Goal: Check status: Check status

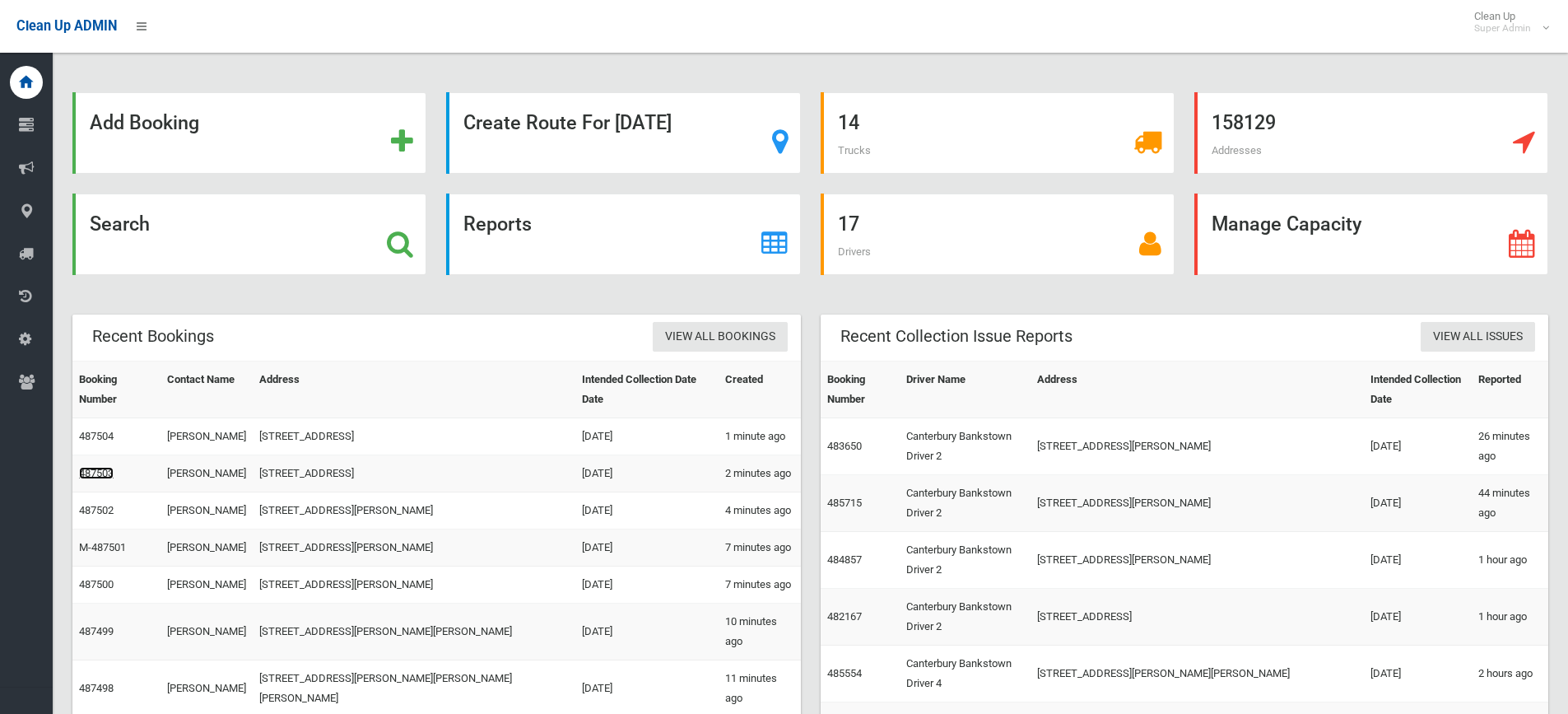
click at [99, 467] on link "487503" at bounding box center [95, 473] width 35 height 12
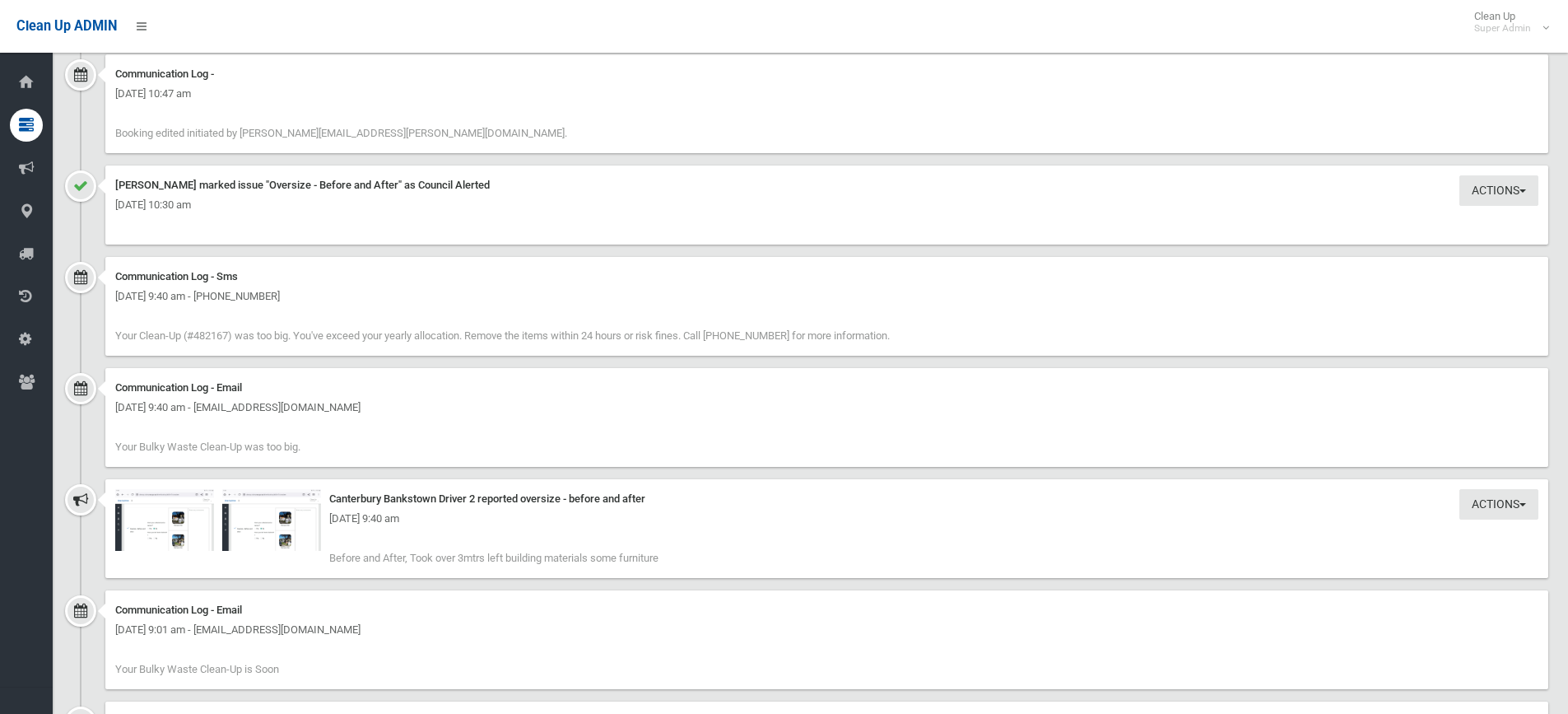
scroll to position [2388, 0]
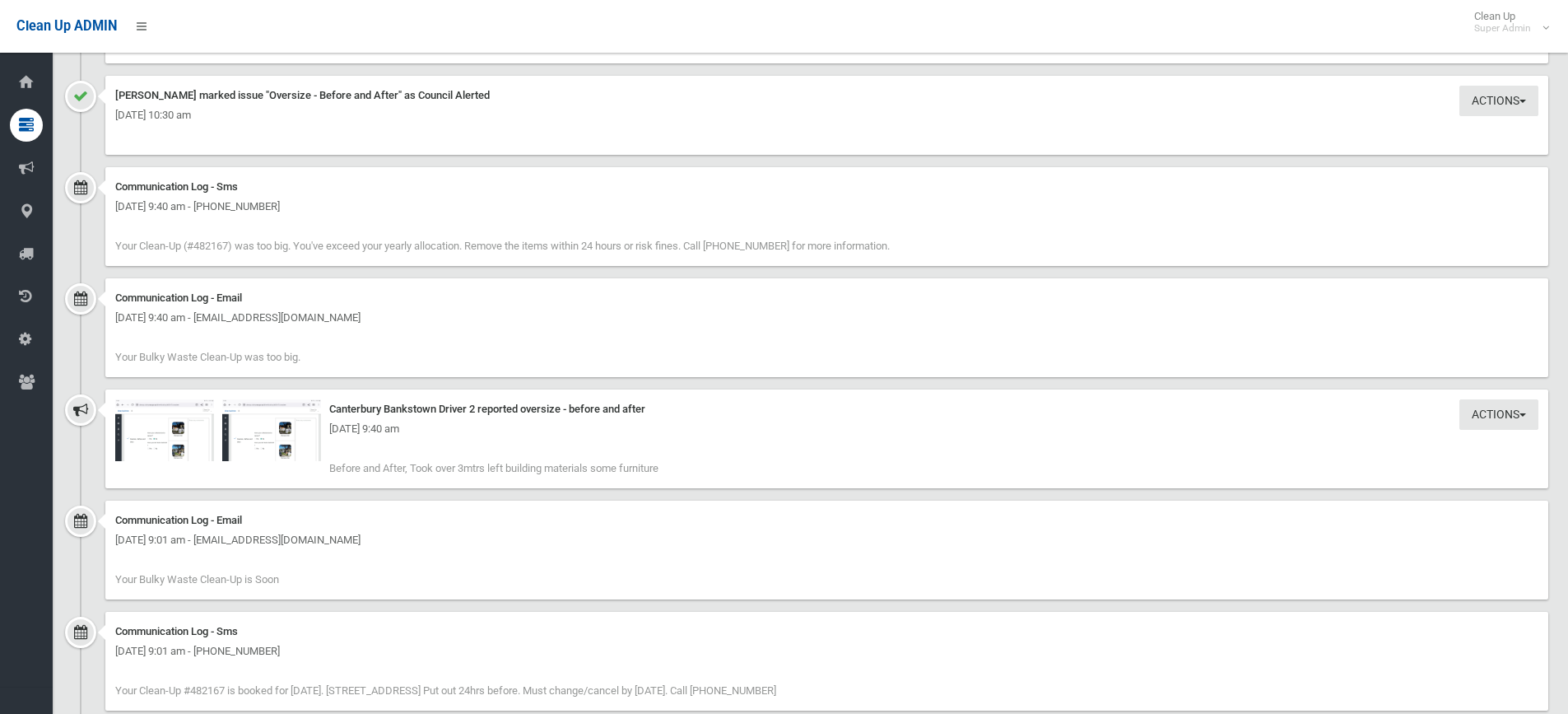
click at [176, 433] on div "[DATE] 9:40 am" at bounding box center [826, 429] width 1423 height 20
click at [160, 442] on img at bounding box center [165, 430] width 99 height 62
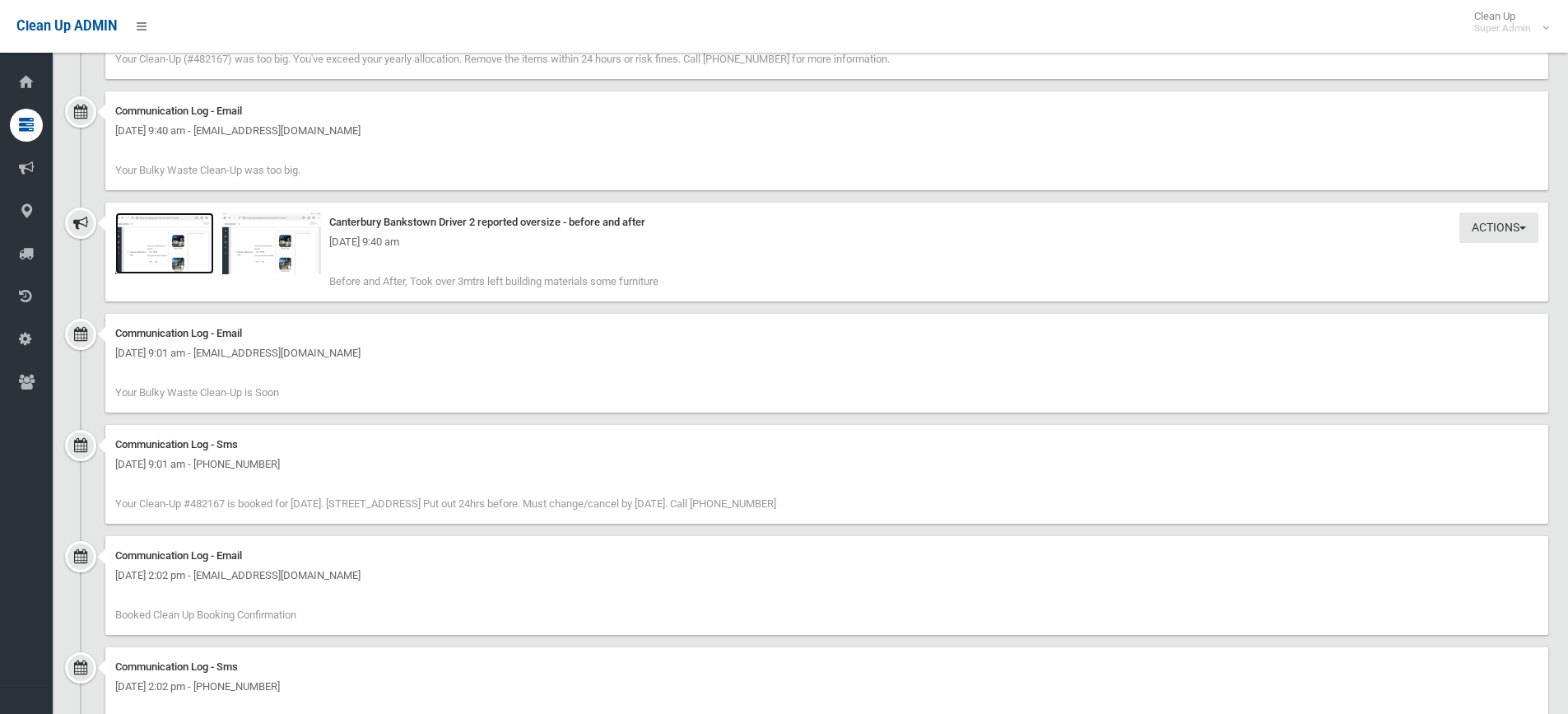
scroll to position [2634, 0]
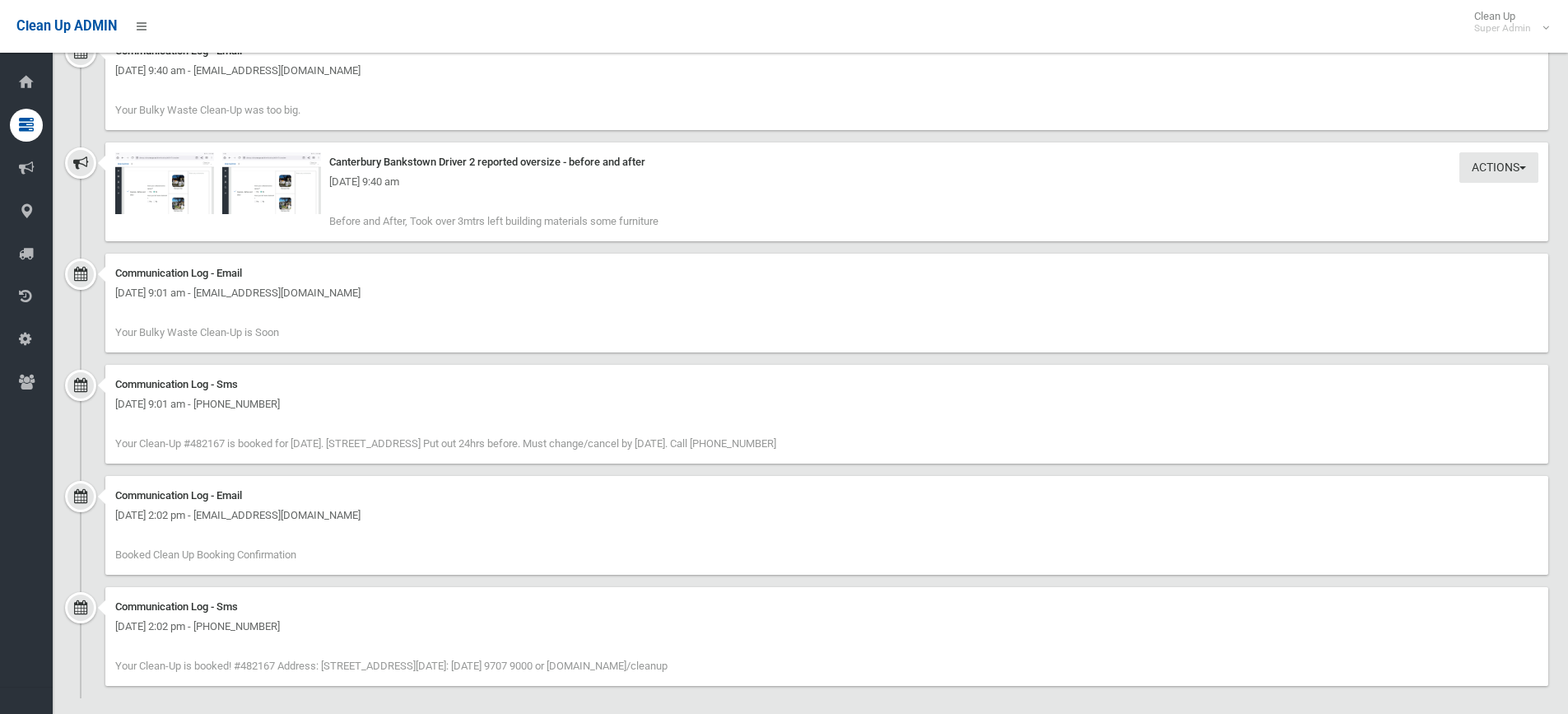
click at [176, 192] on div "[DATE] 9:40 am" at bounding box center [826, 182] width 1423 height 20
click at [184, 203] on img at bounding box center [165, 183] width 99 height 62
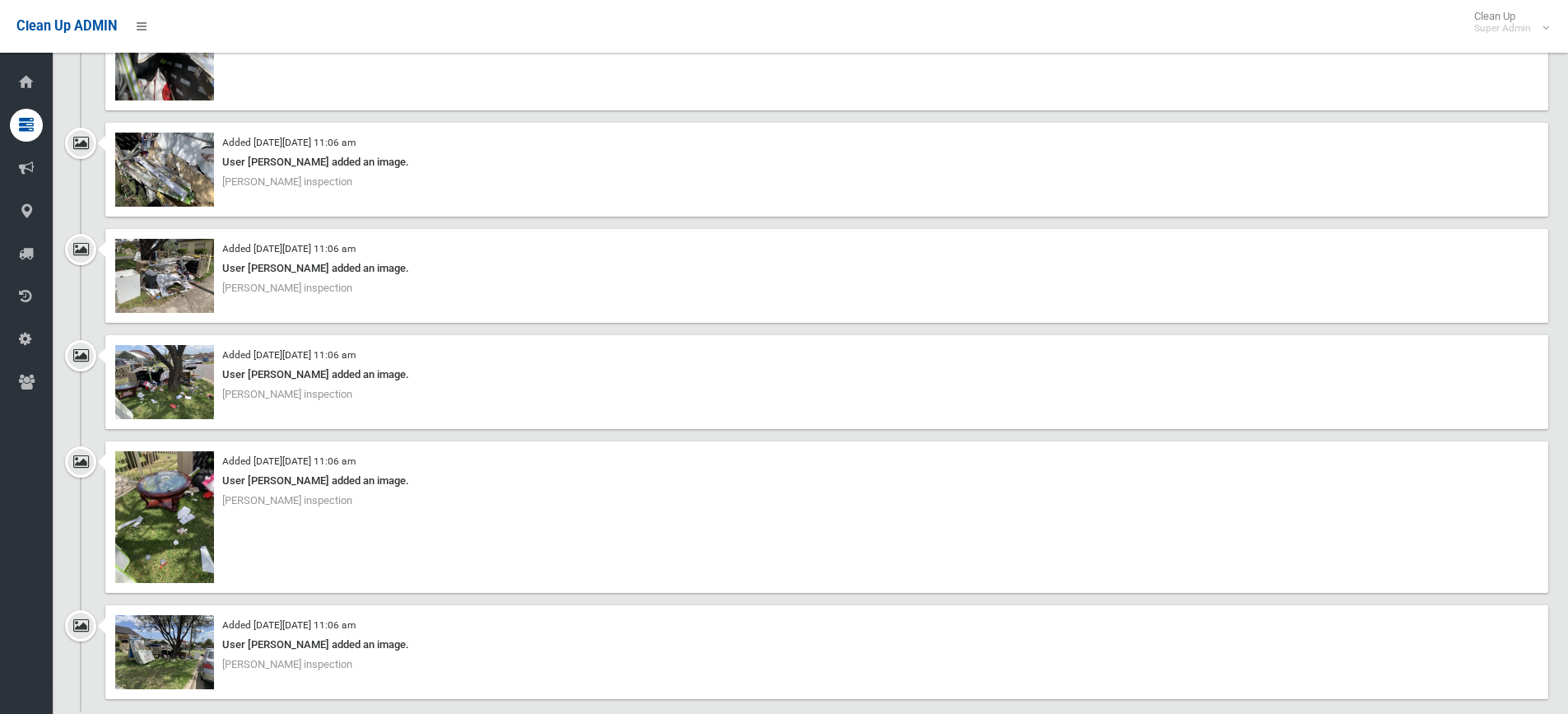
scroll to position [1482, 0]
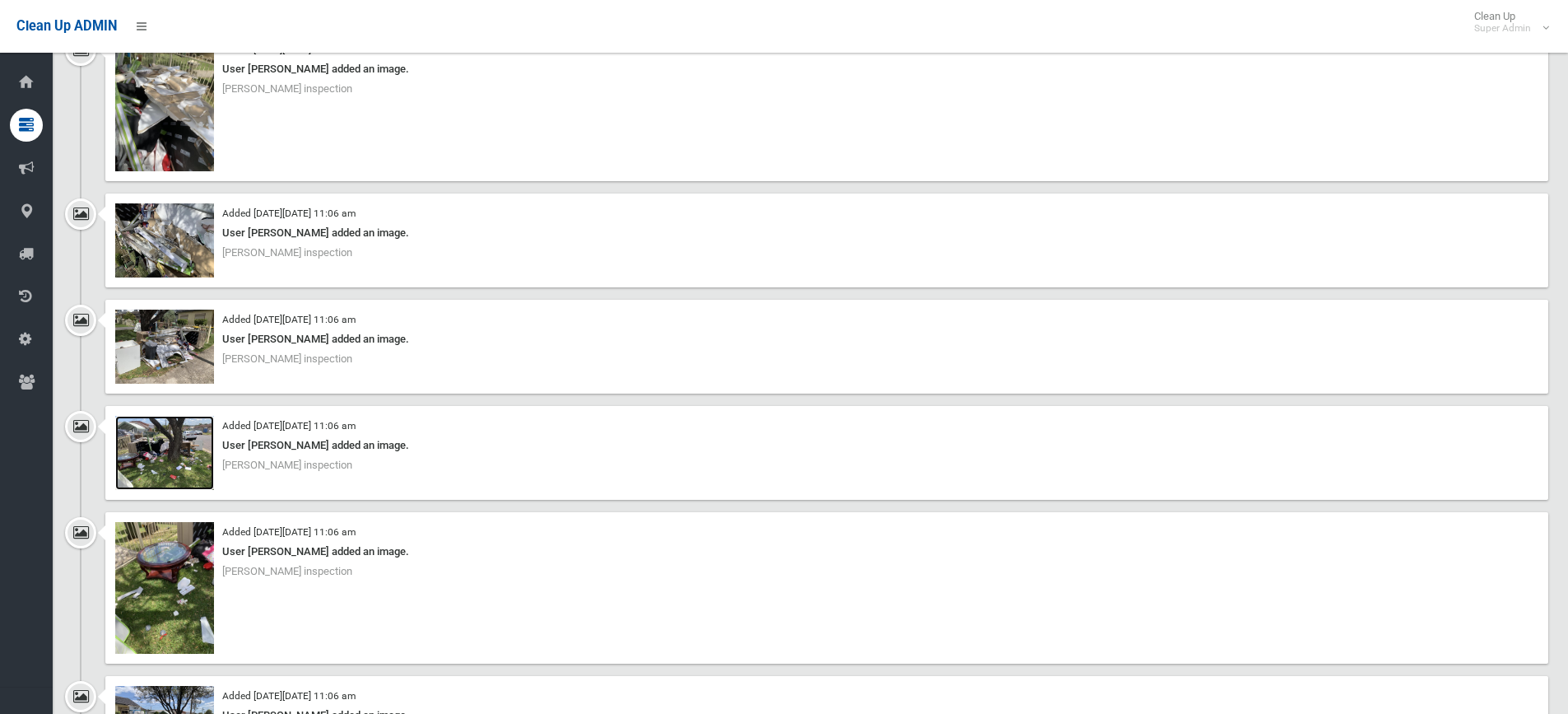
click at [199, 459] on img at bounding box center [165, 452] width 99 height 74
click at [170, 98] on img at bounding box center [165, 105] width 99 height 132
